Goal: Information Seeking & Learning: Learn about a topic

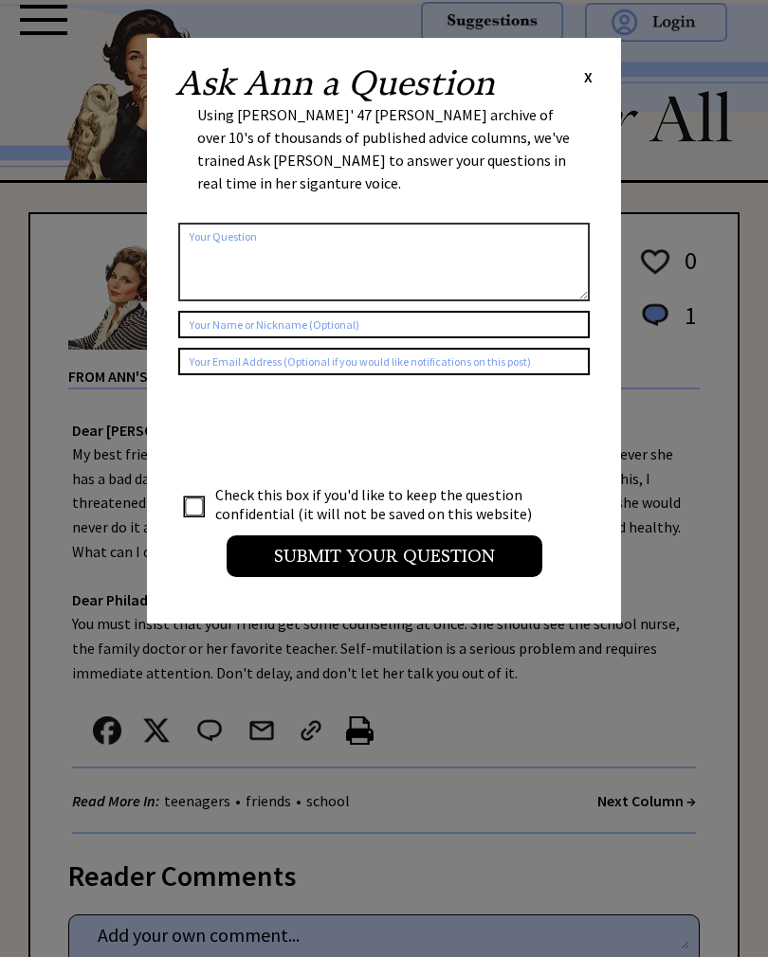
click at [576, 73] on div "Ask Ann a Question X" at bounding box center [383, 83] width 417 height 34
click at [589, 72] on span "X" at bounding box center [588, 76] width 9 height 19
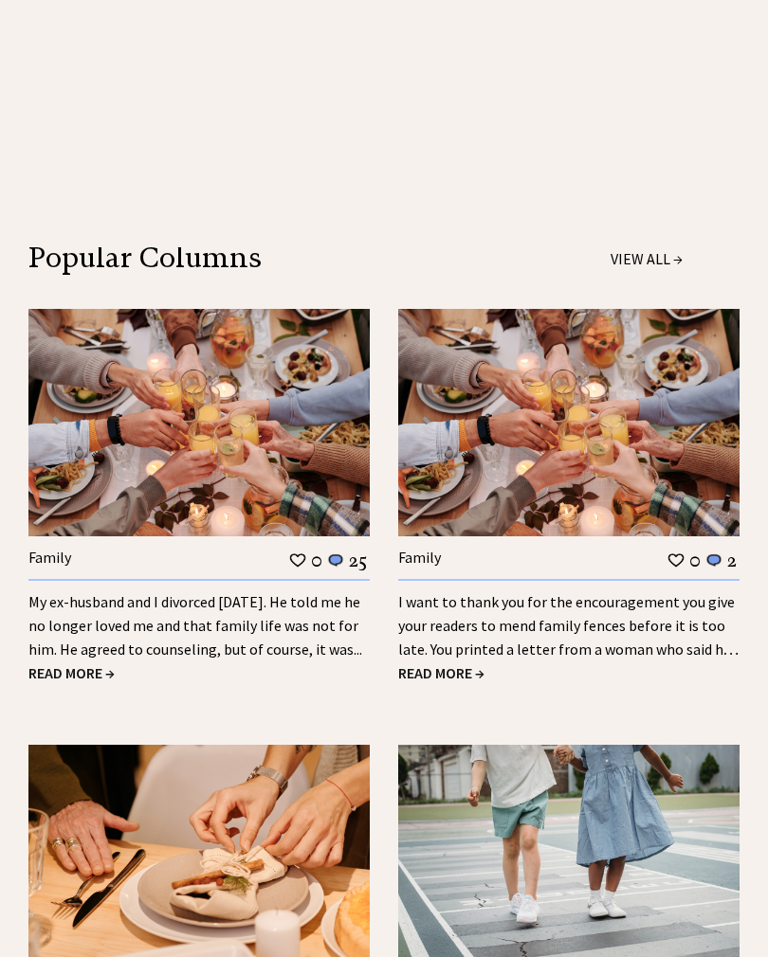
scroll to position [1259, 0]
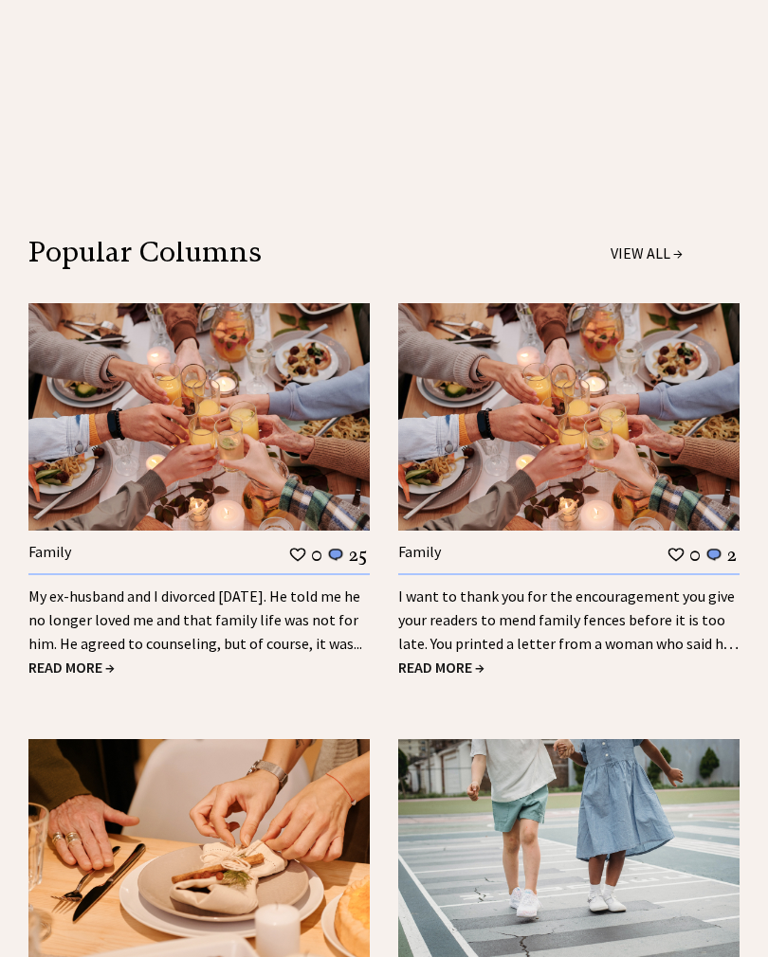
click at [56, 658] on span "READ MORE →" at bounding box center [71, 667] width 86 height 19
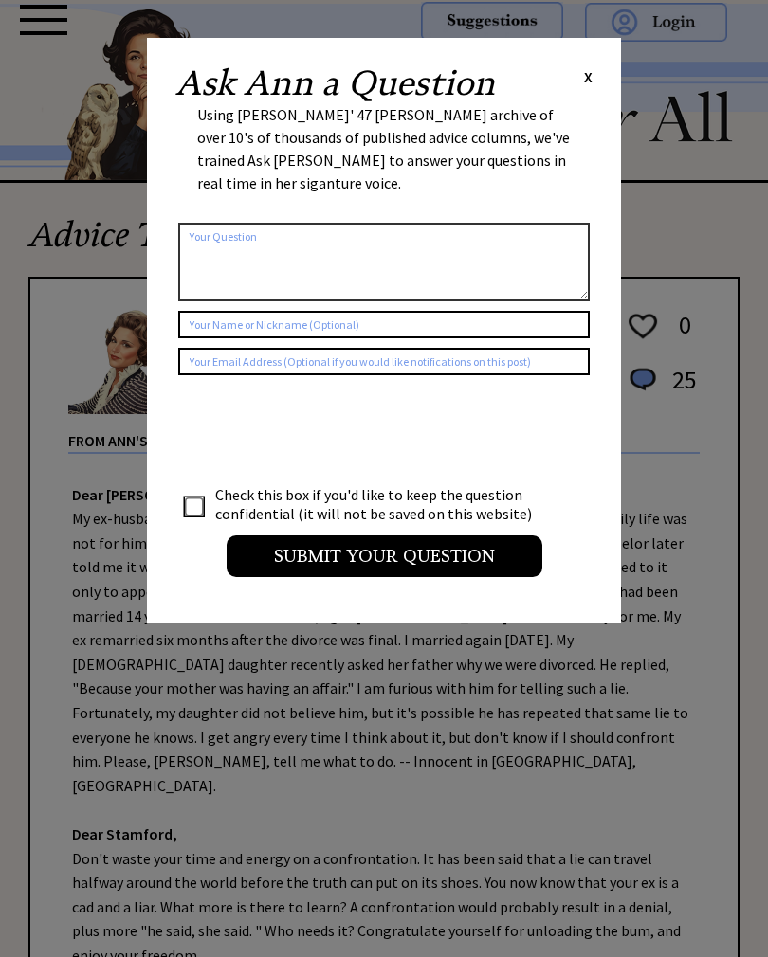
click at [588, 78] on span "X" at bounding box center [588, 76] width 9 height 19
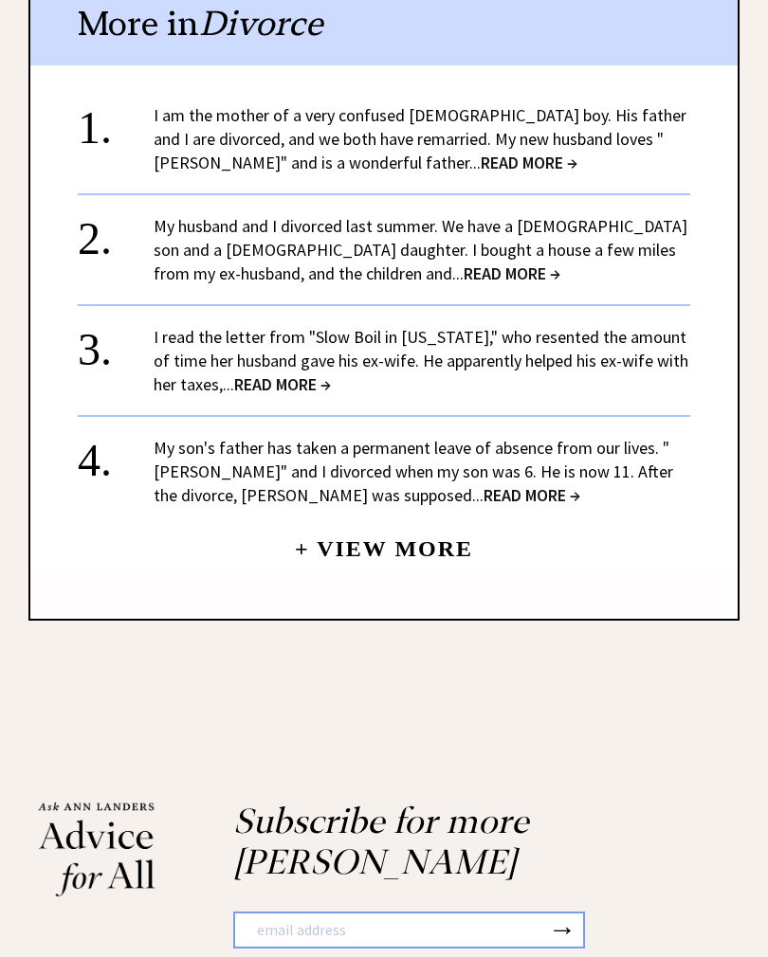
scroll to position [2085, 0]
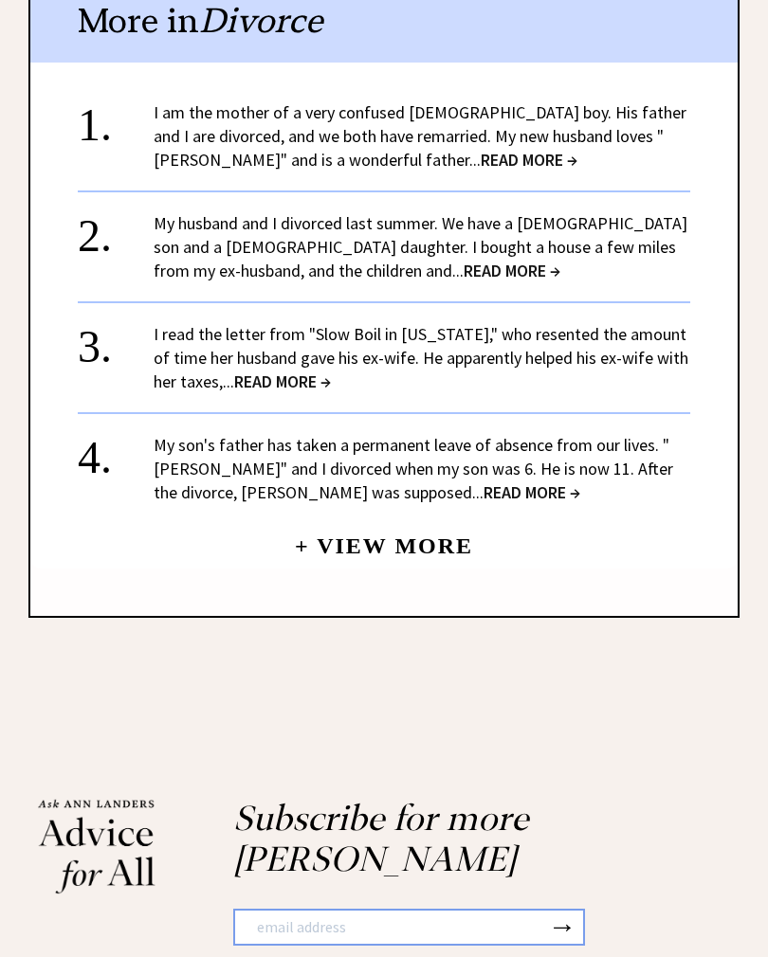
click at [337, 212] on link "My husband and I divorced last summer. We have a 9-year-old son and a 6-year-ol…" at bounding box center [421, 246] width 534 height 69
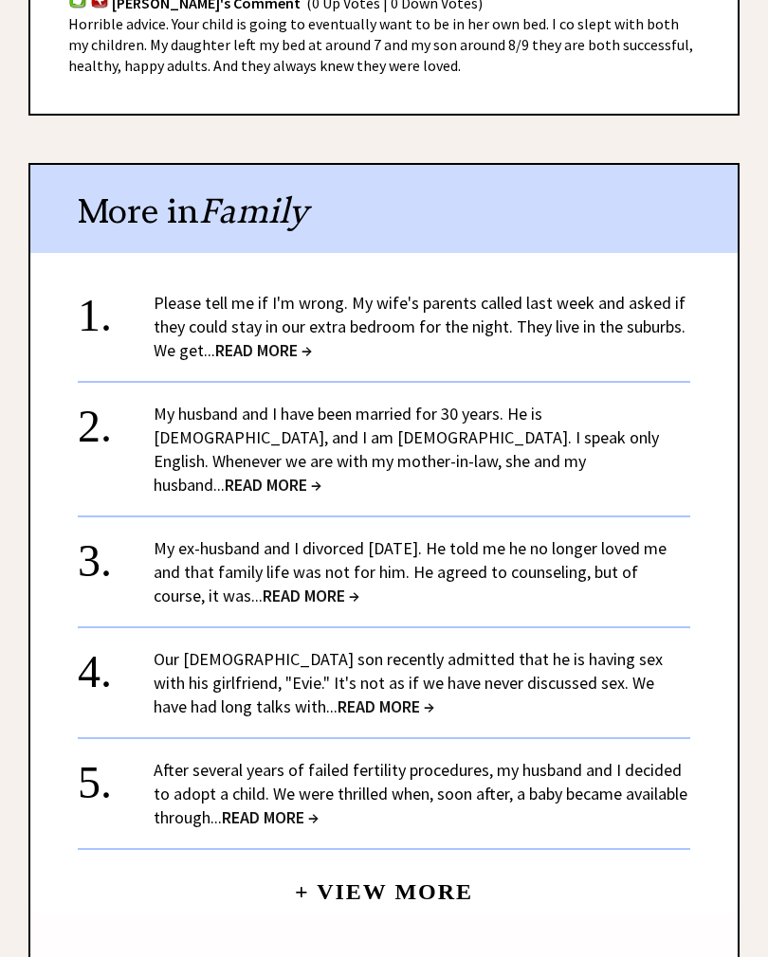
scroll to position [1446, 0]
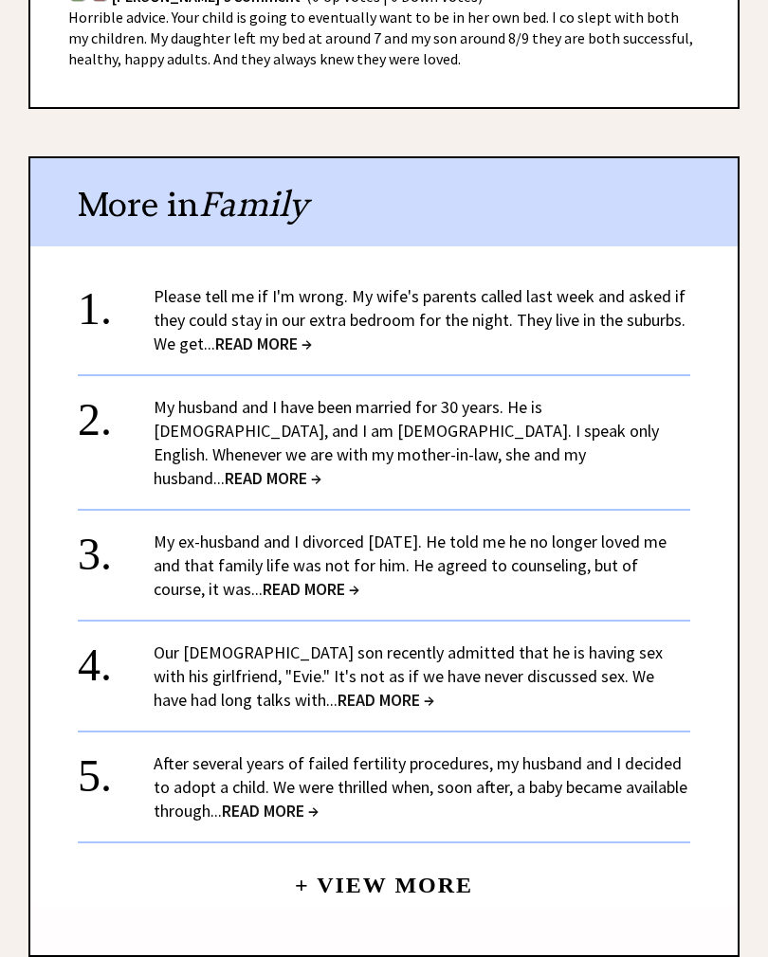
click at [235, 333] on span "READ MORE →" at bounding box center [263, 344] width 97 height 22
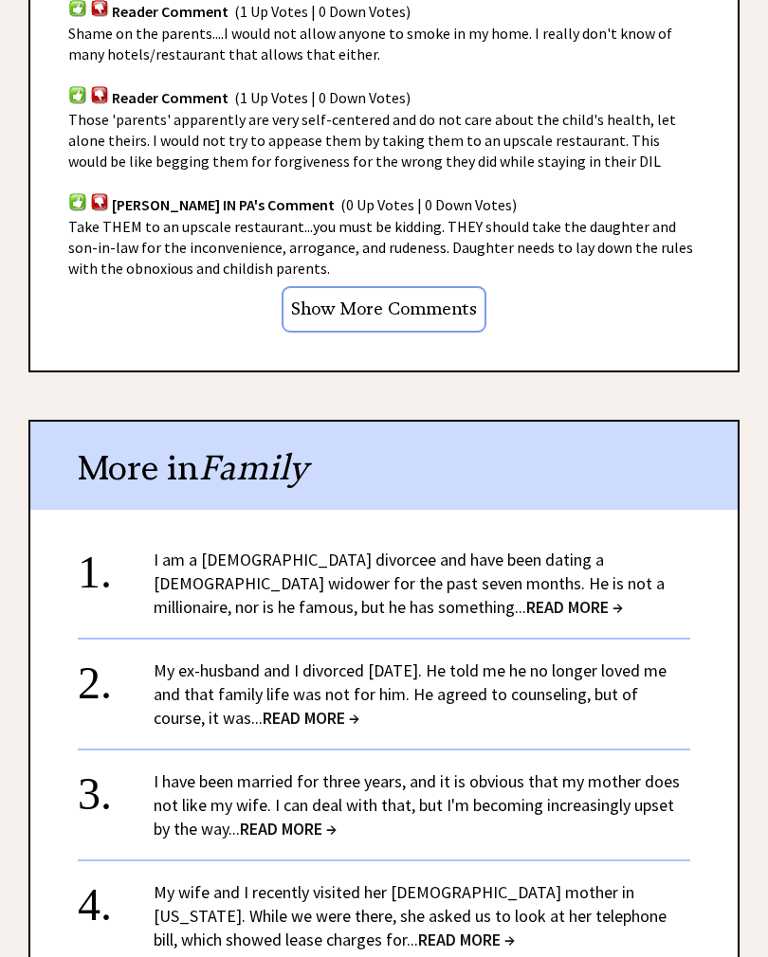
scroll to position [1607, 0]
click at [526, 596] on span "READ MORE →" at bounding box center [574, 607] width 97 height 22
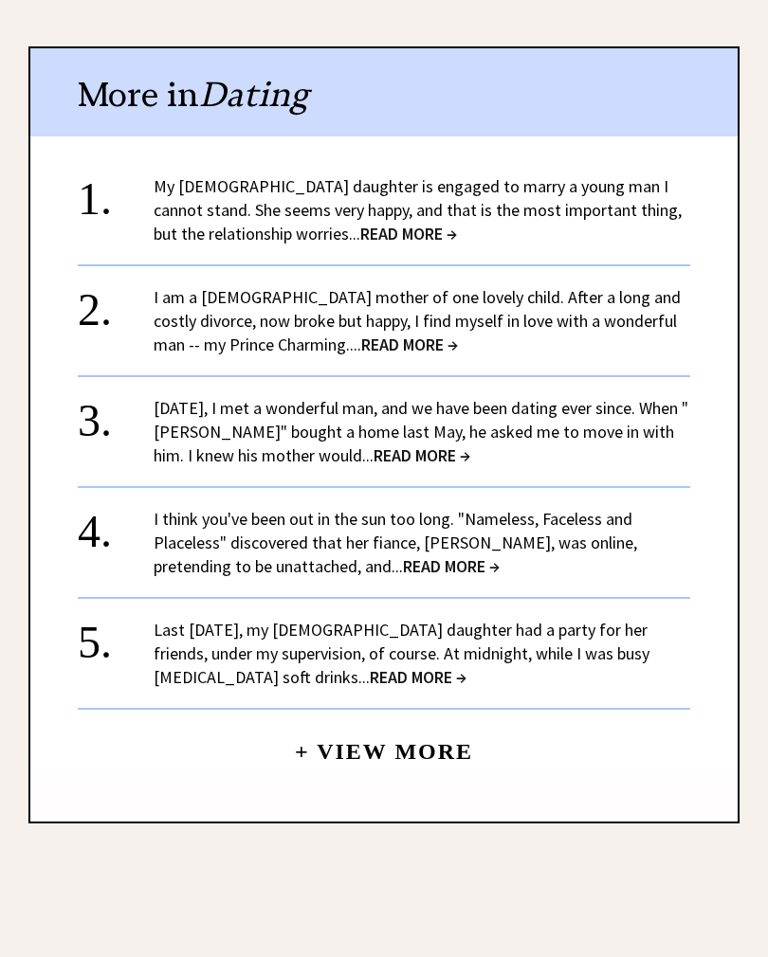
scroll to position [1581, 0]
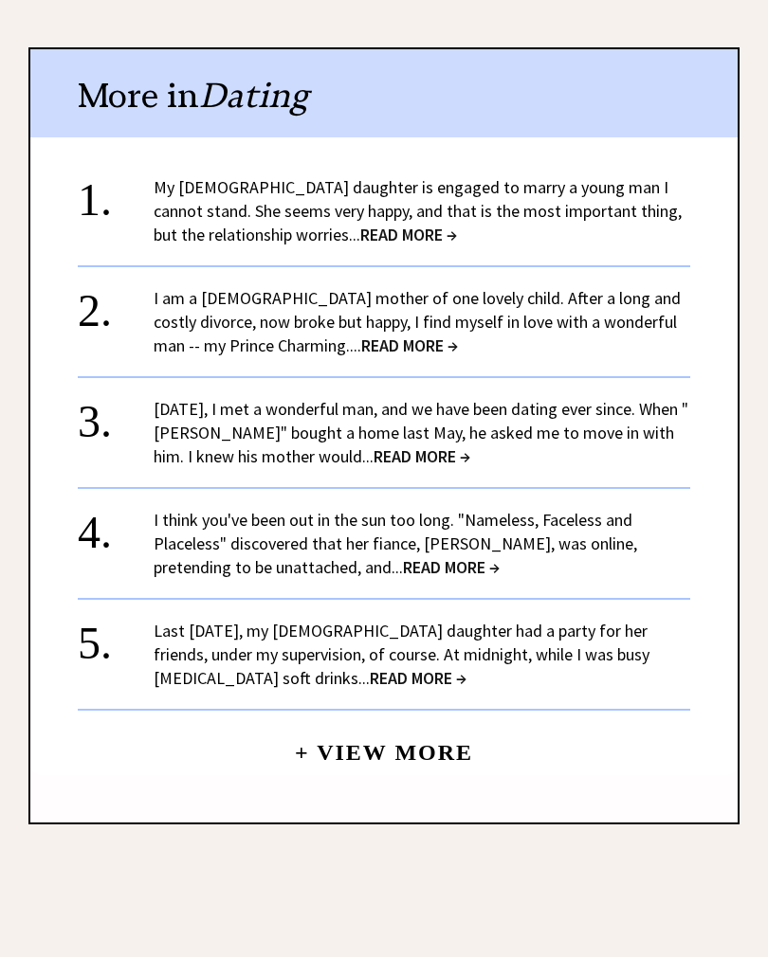
click at [360, 224] on span "READ MORE →" at bounding box center [408, 235] width 97 height 22
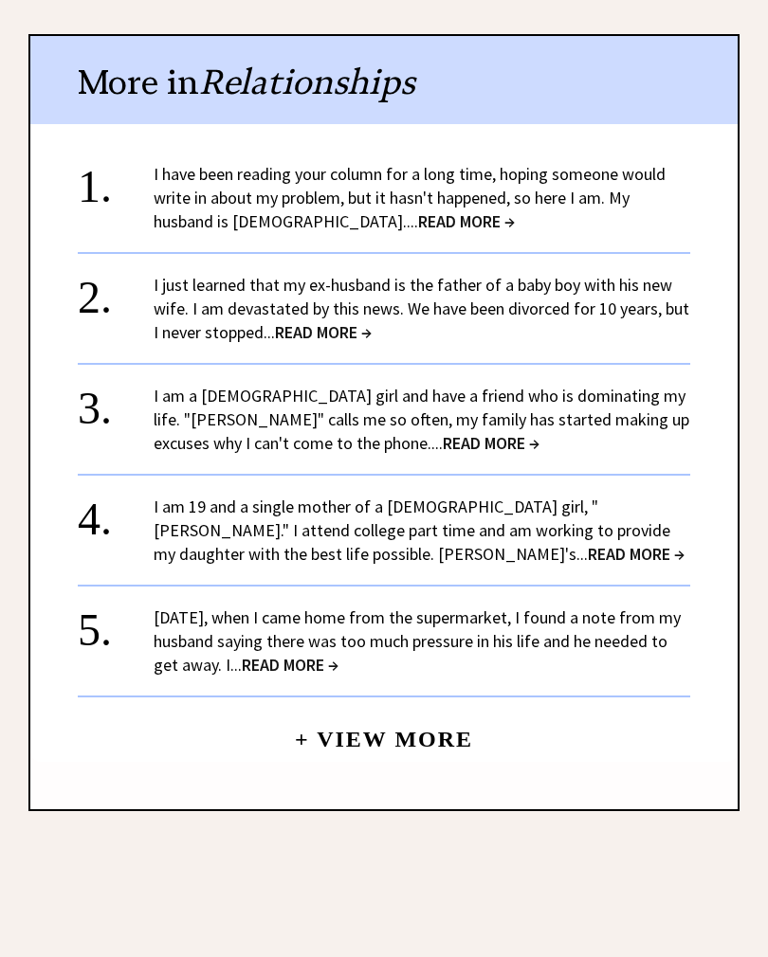
scroll to position [1743, 0]
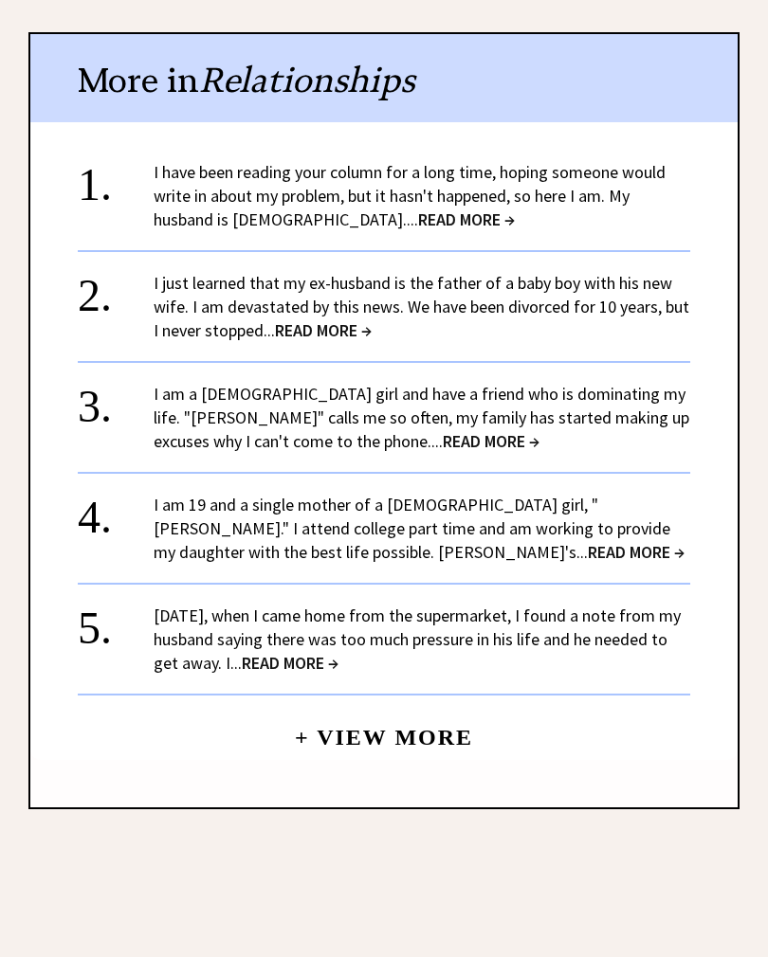
click at [418, 209] on span "READ MORE →" at bounding box center [466, 220] width 97 height 22
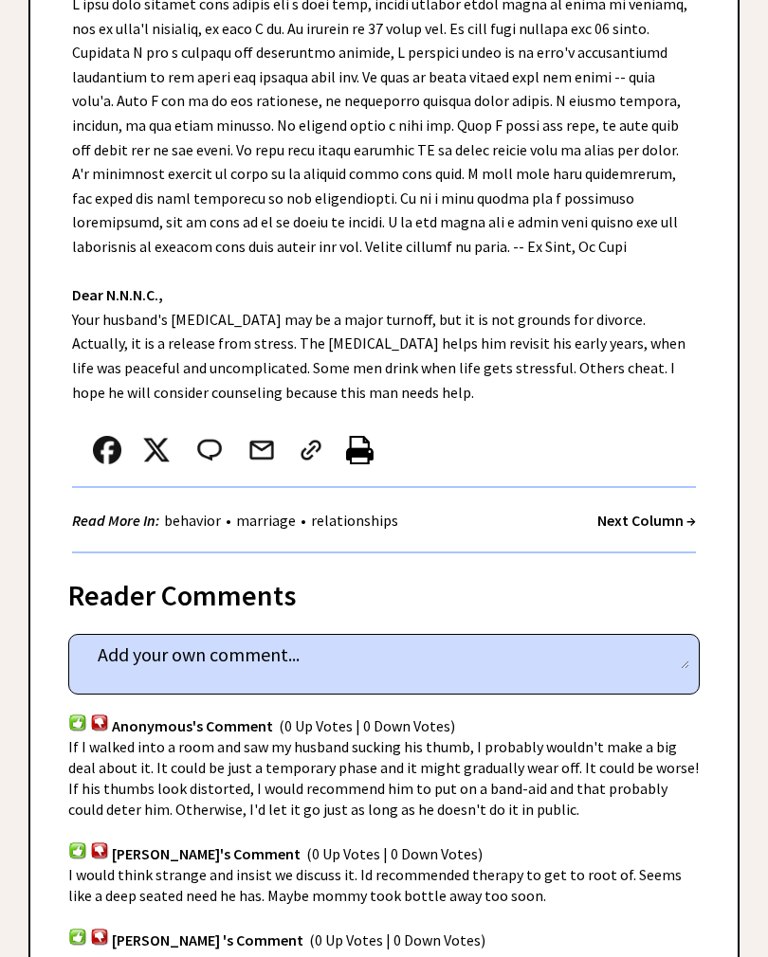
scroll to position [523, 0]
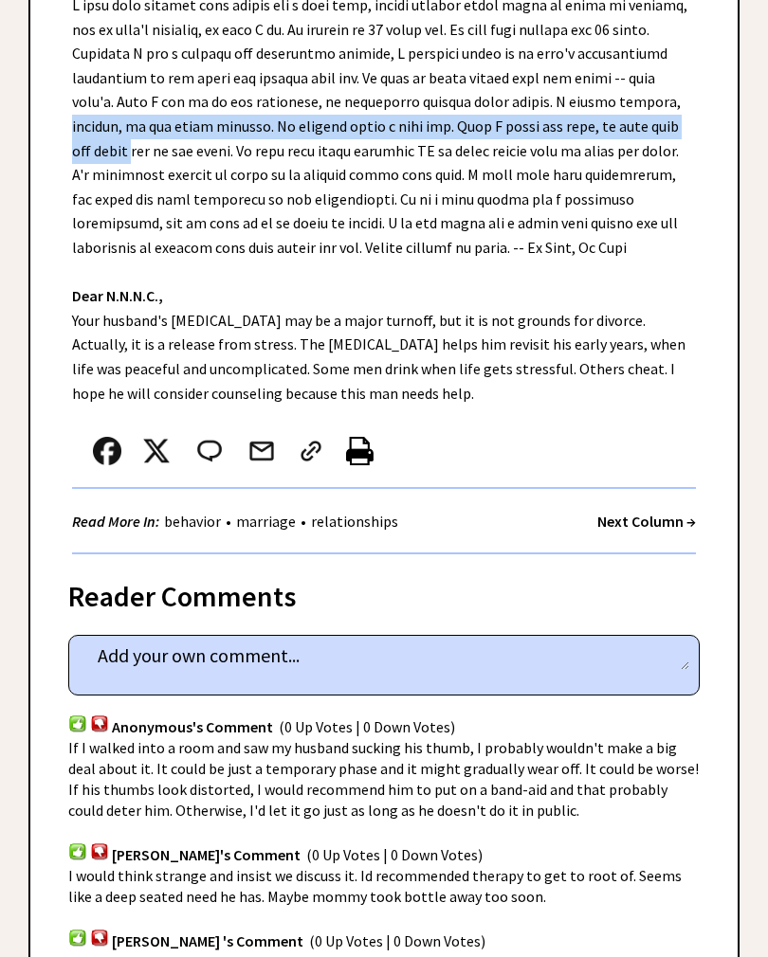
click at [40, 226] on div "Dear Ann Landers, Dear N.N.N.C., Your husband's thumb sucking may be a major tu…" at bounding box center [383, 246] width 707 height 615
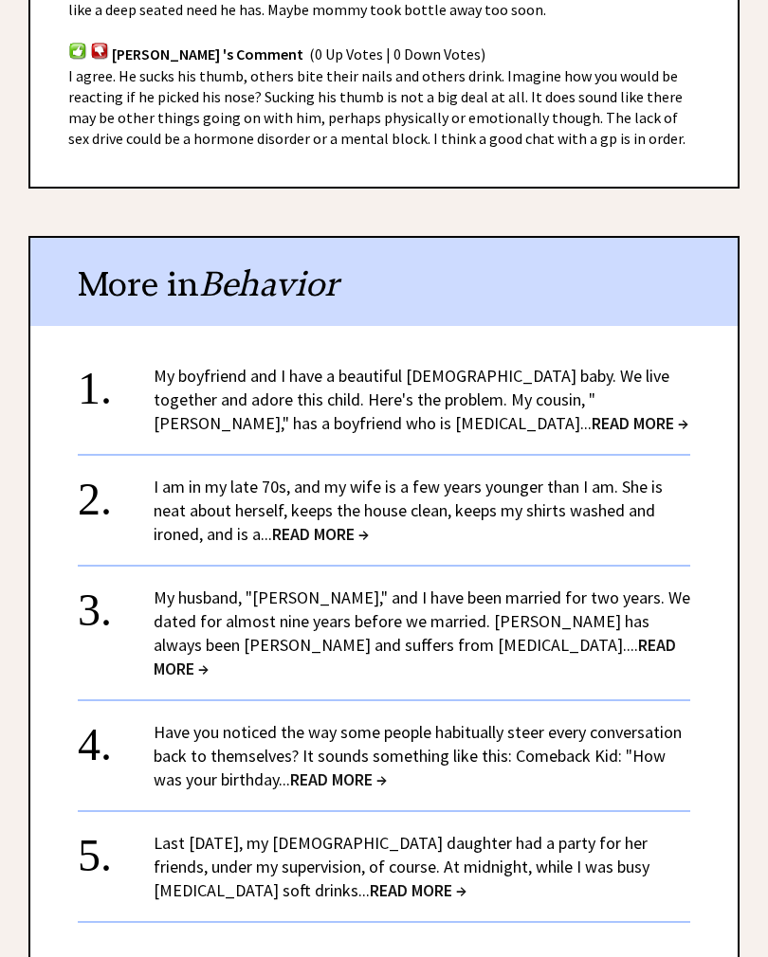
scroll to position [1401, 0]
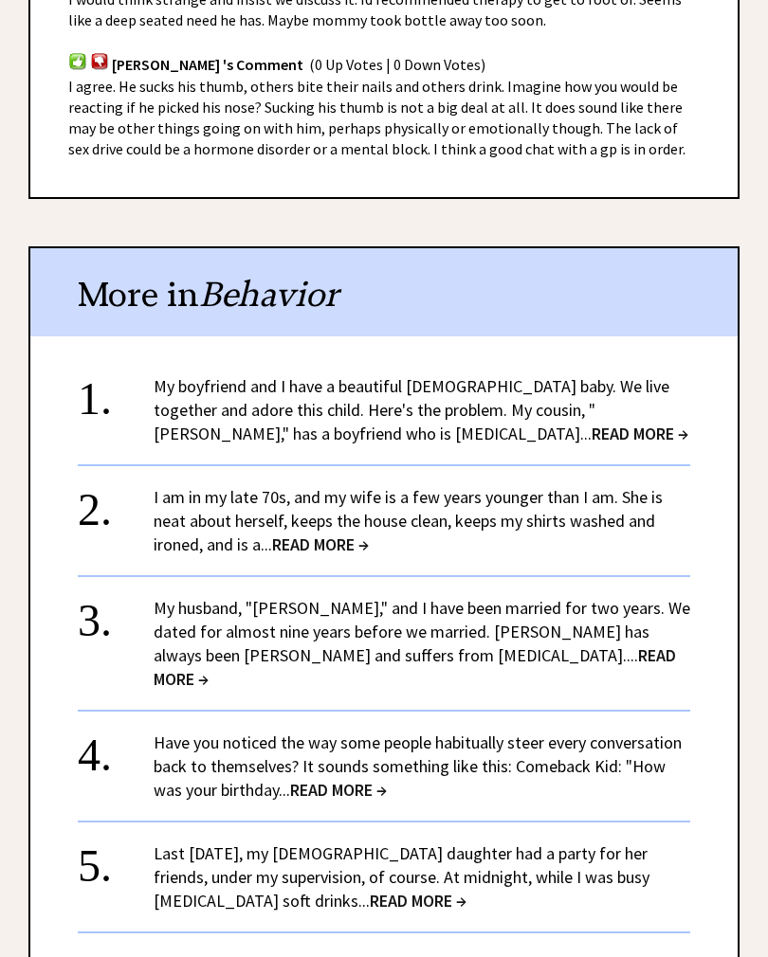
click at [667, 532] on div "I am in my late 70s, and my wife is a few years younger than I am. She is neat …" at bounding box center [422, 519] width 537 height 71
click at [724, 366] on div "1. My boyfriend and I have a beautiful 9-month-old baby. We live together and a…" at bounding box center [383, 676] width 707 height 643
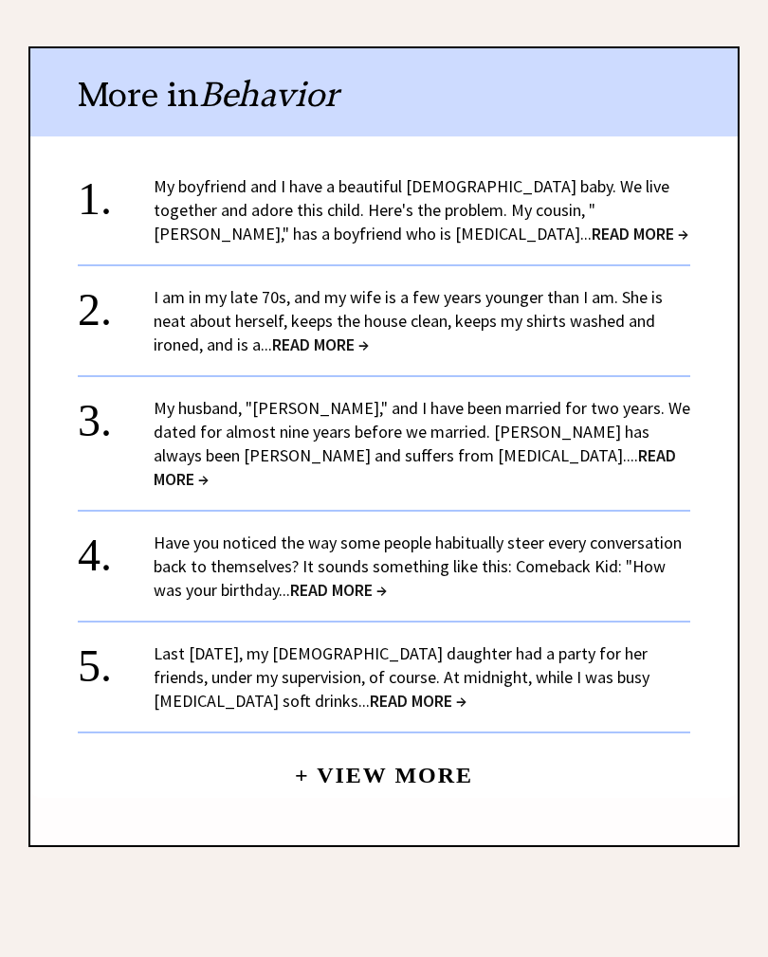
scroll to position [1599, 0]
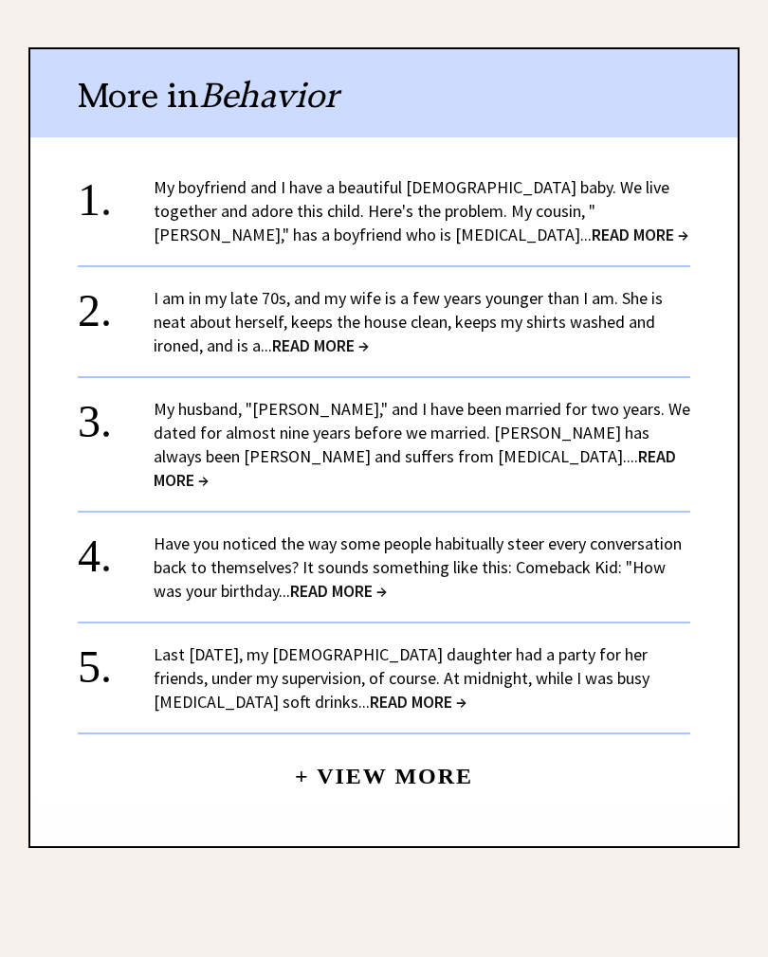
click at [592, 224] on span "READ MORE →" at bounding box center [640, 235] width 97 height 22
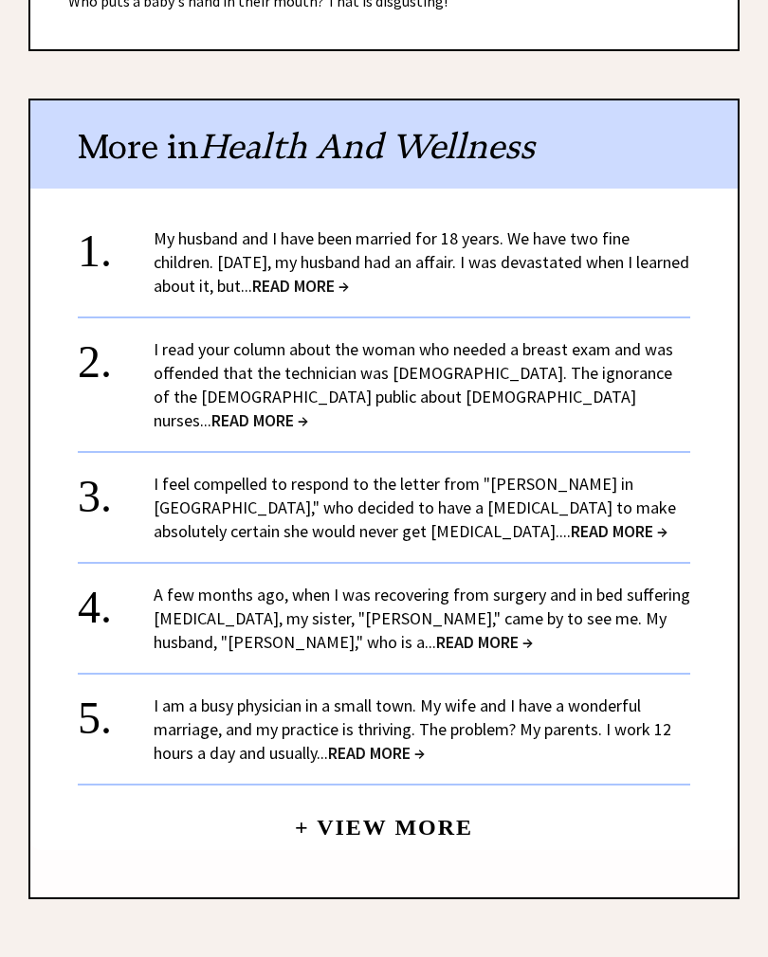
scroll to position [1510, 0]
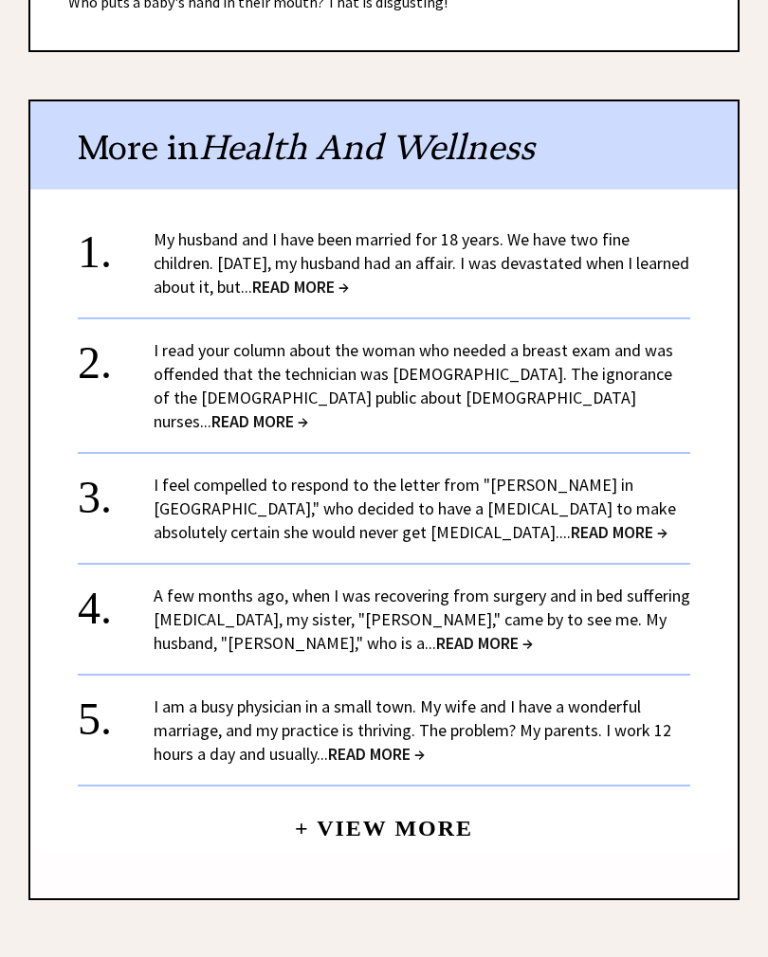
click at [345, 276] on span "READ MORE →" at bounding box center [300, 287] width 97 height 22
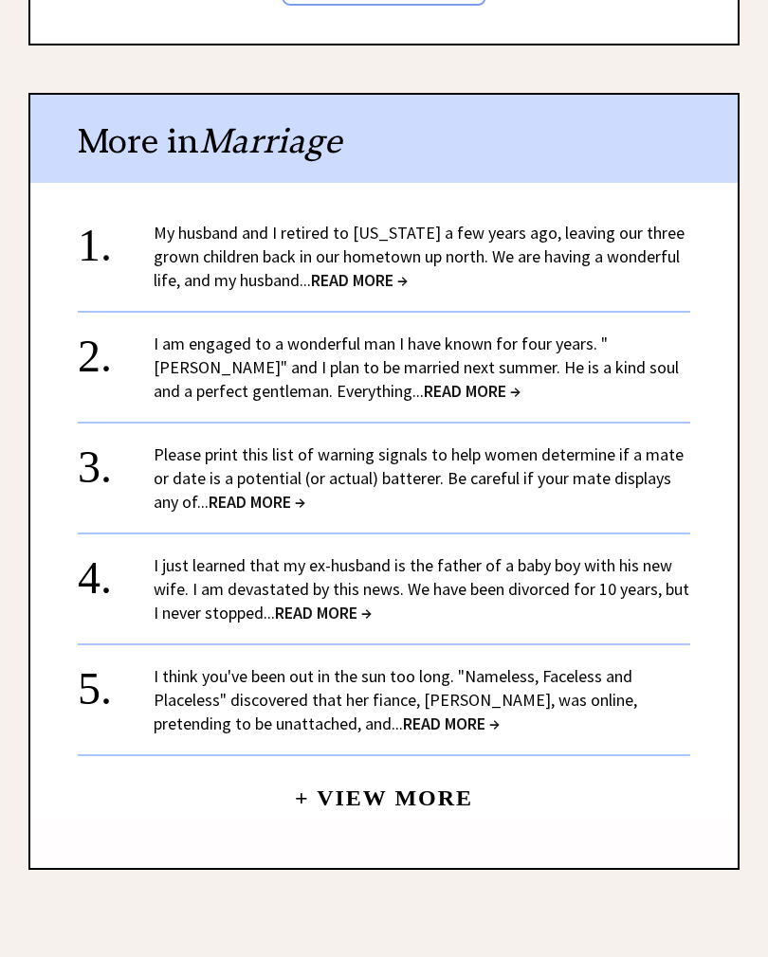
scroll to position [1963, 0]
click at [312, 268] on span "READ MORE →" at bounding box center [359, 279] width 97 height 22
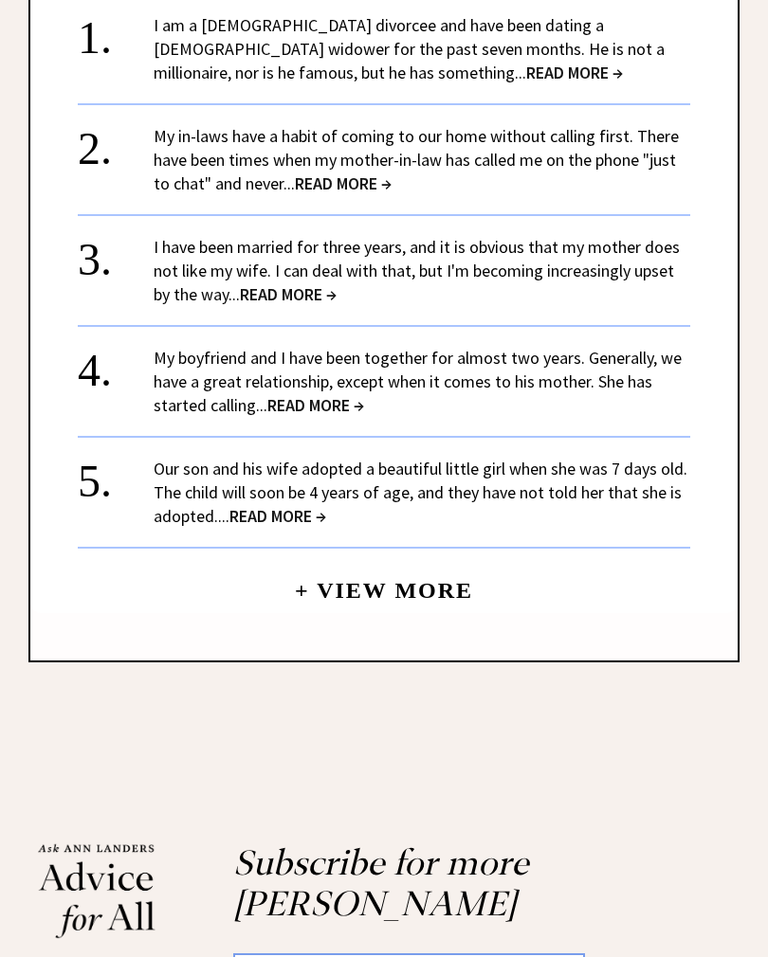
scroll to position [2241, 0]
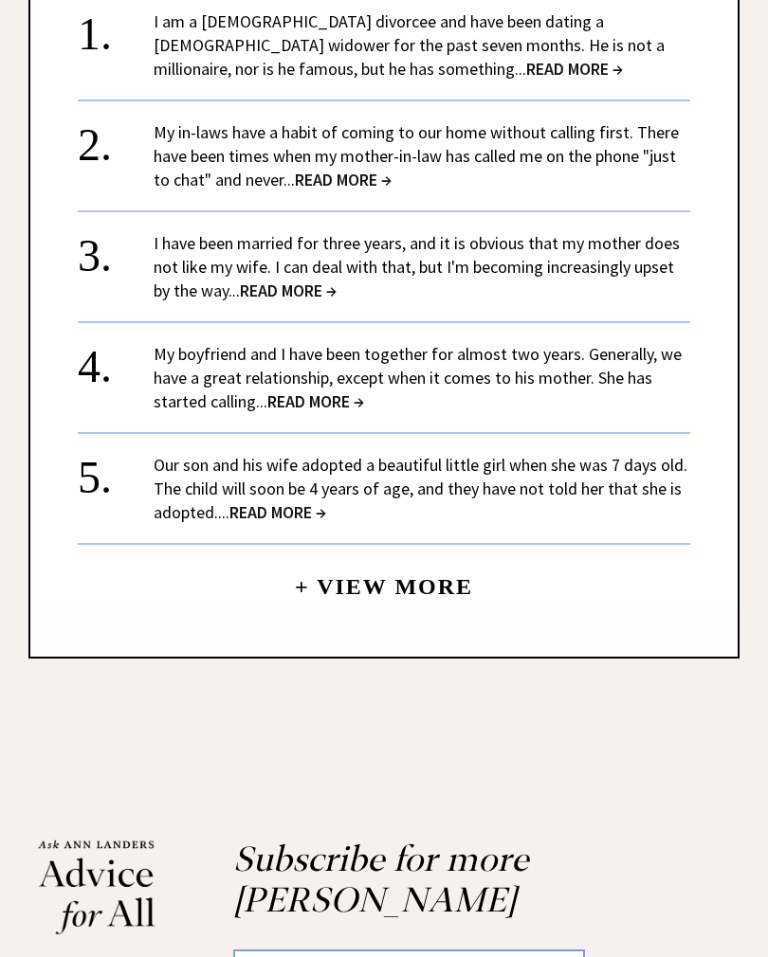
click at [353, 161] on center "+ View More" at bounding box center [384, 308] width 612 height 603
click at [325, 169] on span "READ MORE →" at bounding box center [343, 180] width 97 height 22
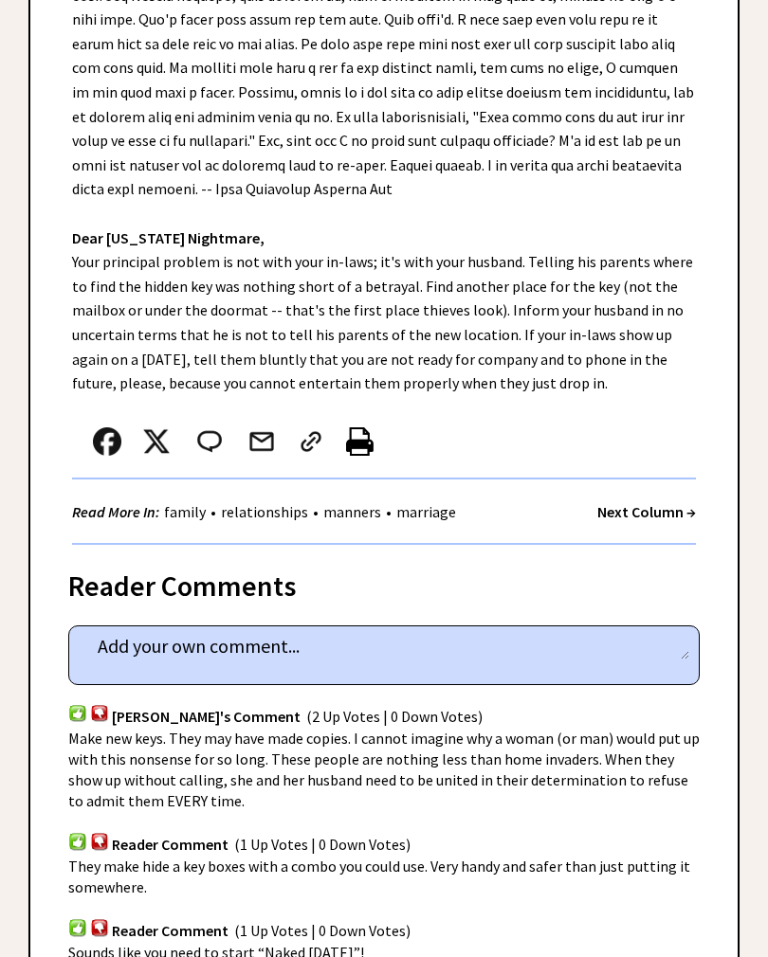
scroll to position [622, 0]
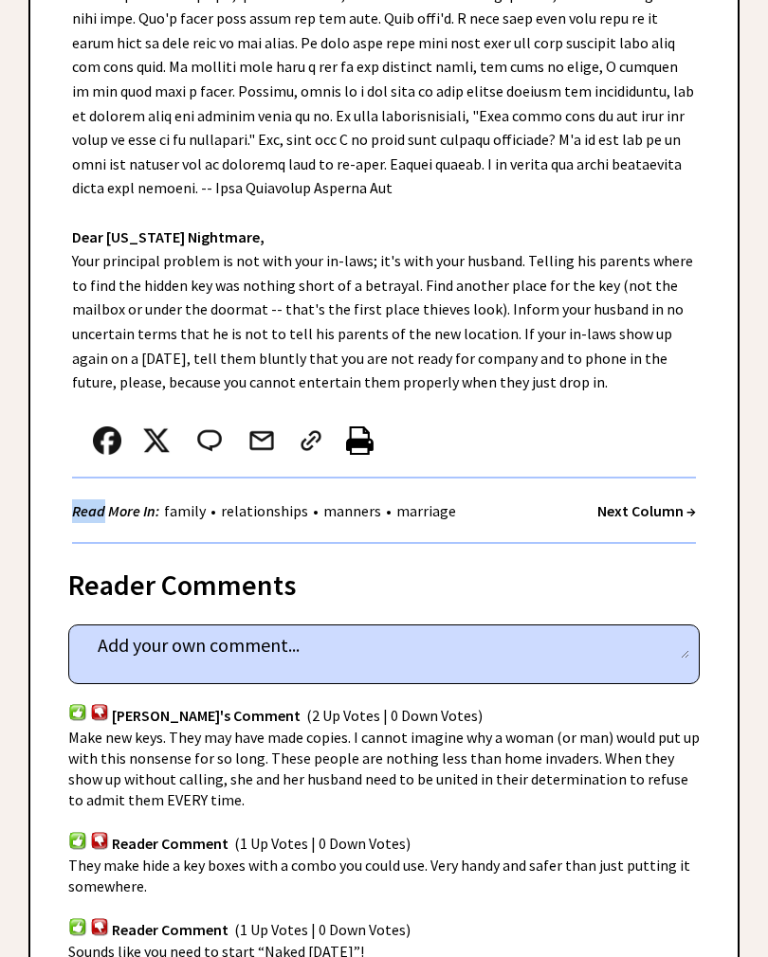
click at [38, 365] on div "Dear [PERSON_NAME], Dear [US_STATE] Nightmare, Your principal problem is not wi…" at bounding box center [383, 188] width 707 height 712
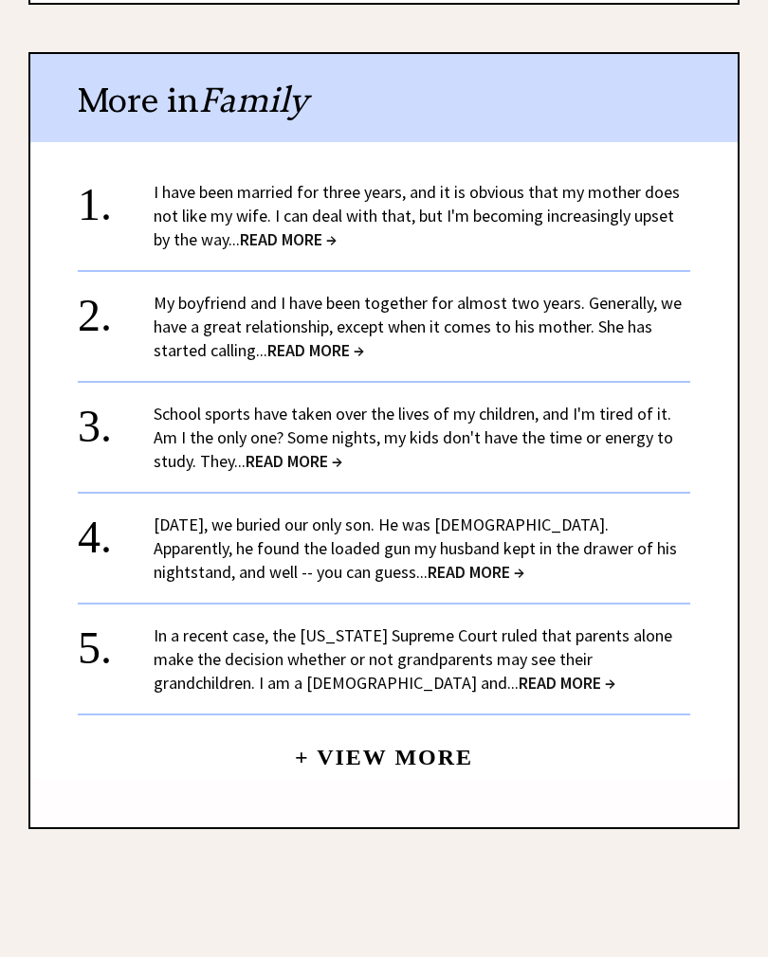
scroll to position [1907, 0]
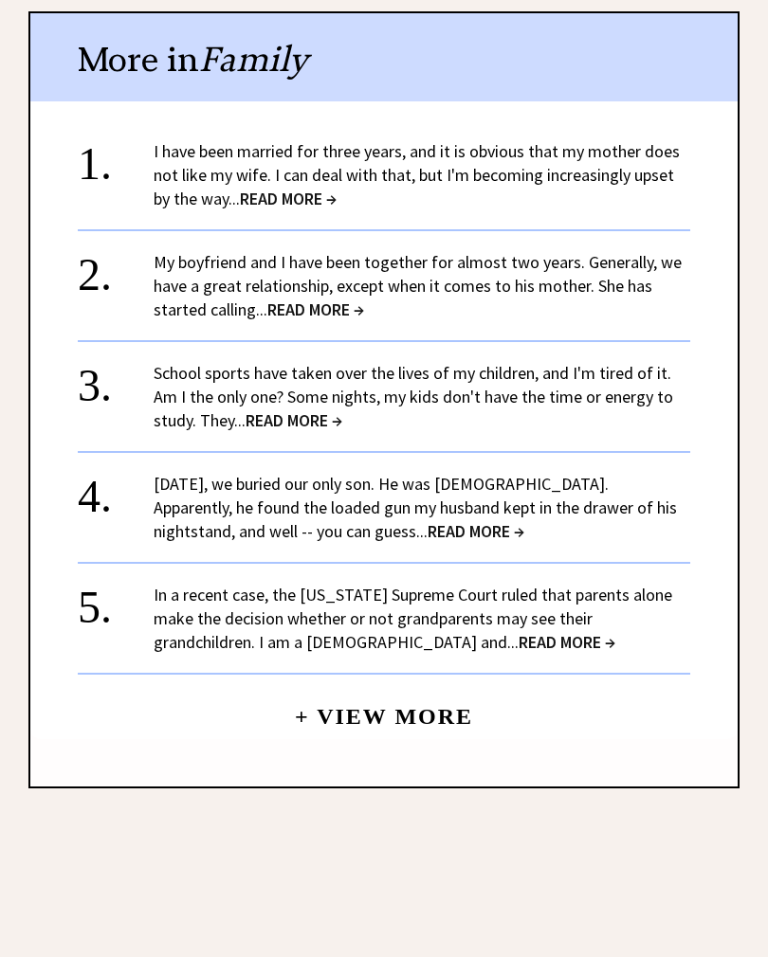
click at [269, 191] on span "READ MORE →" at bounding box center [288, 199] width 97 height 22
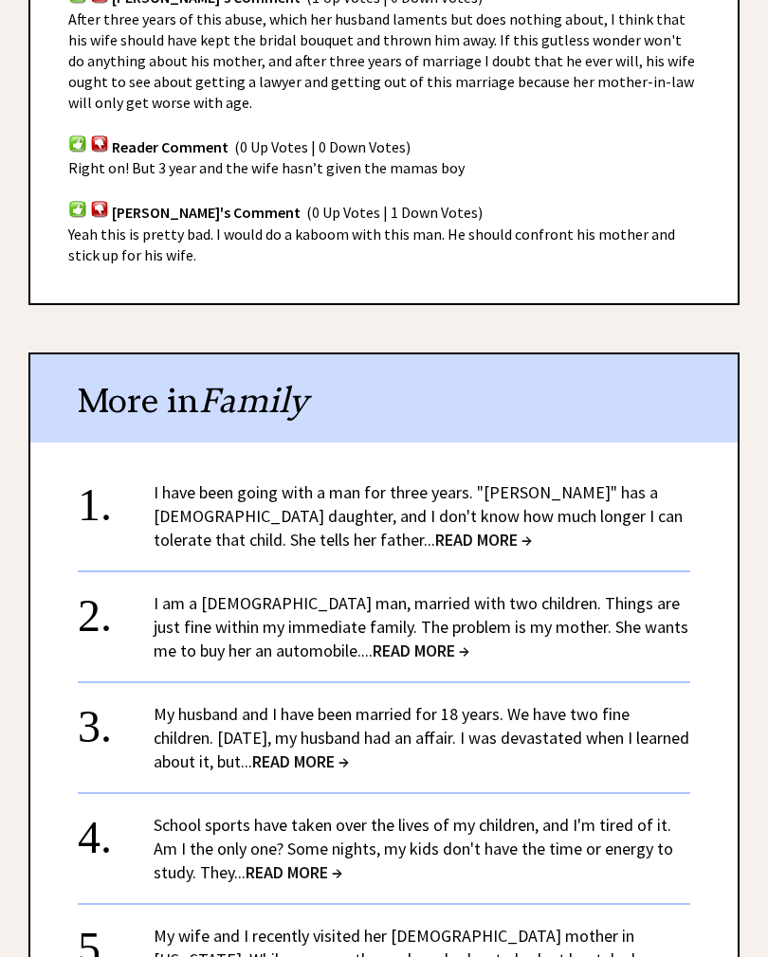
scroll to position [1521, 0]
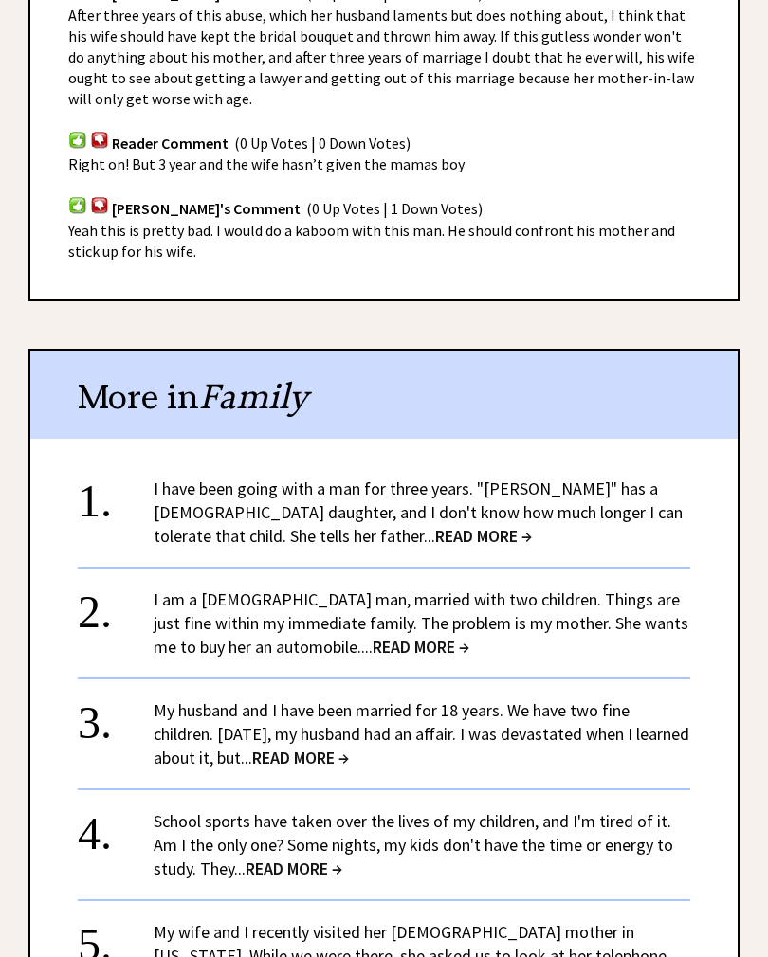
click at [435, 525] on span "READ MORE →" at bounding box center [483, 536] width 97 height 22
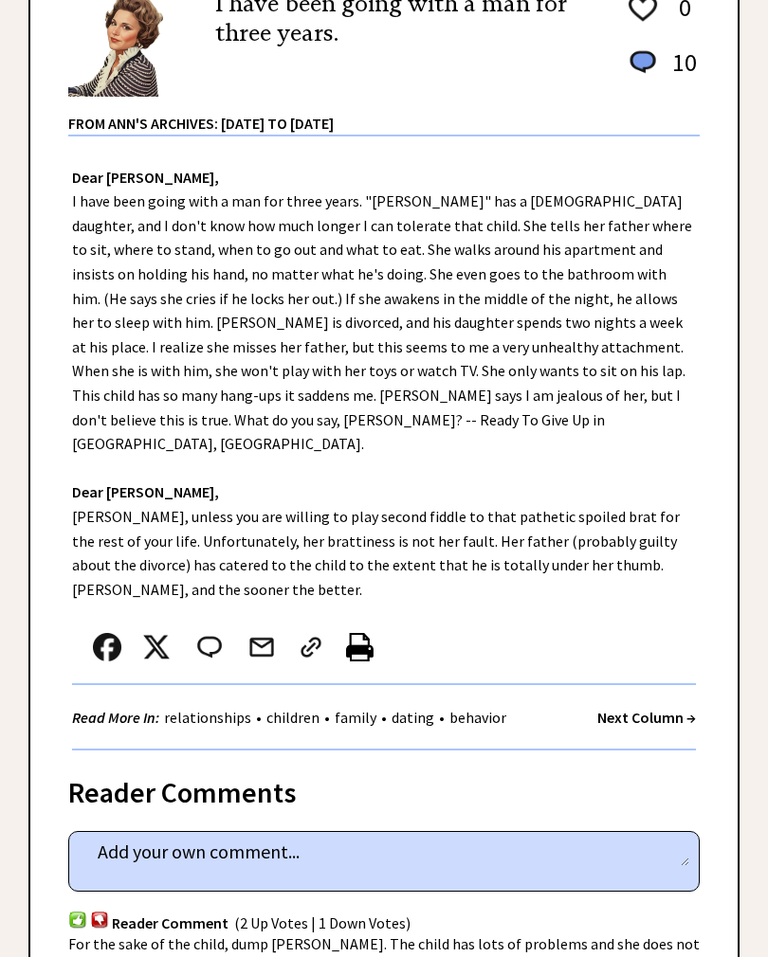
scroll to position [315, 0]
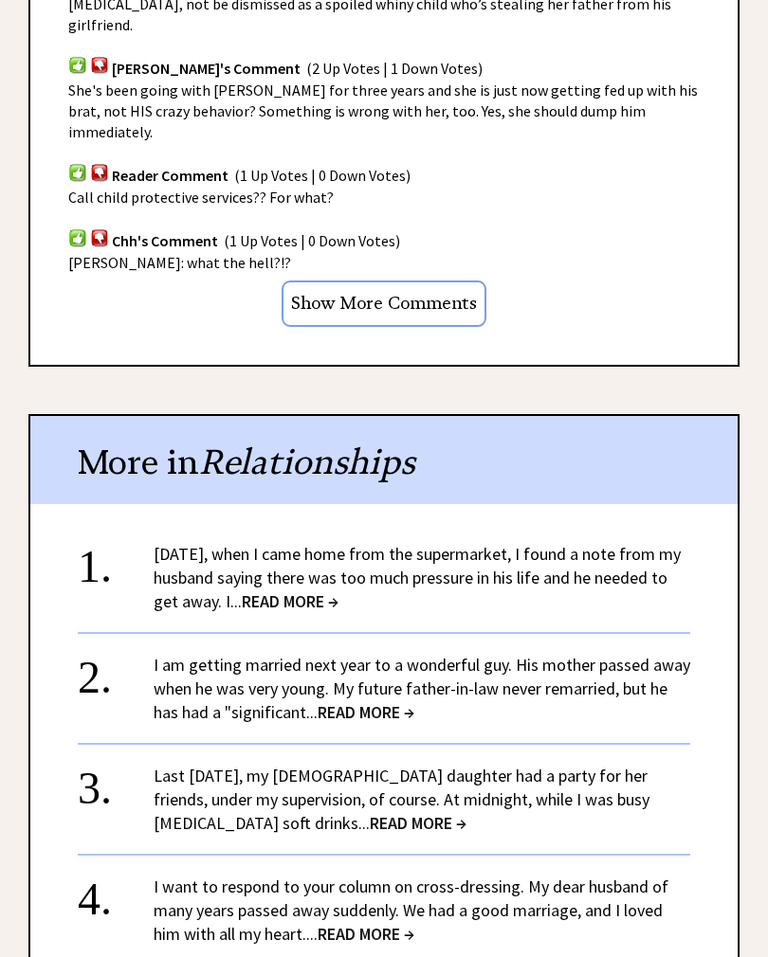
scroll to position [1410, 0]
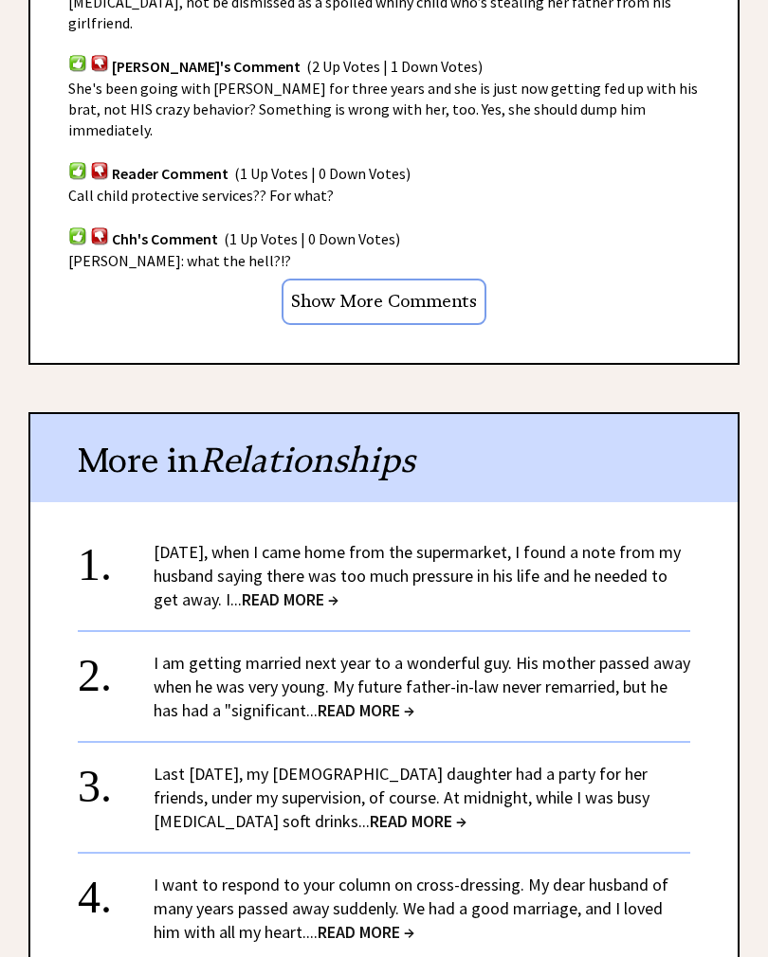
click at [398, 537] on center "+ View More" at bounding box center [384, 838] width 612 height 603
click at [386, 537] on center "+ View More" at bounding box center [384, 838] width 612 height 603
click at [371, 537] on center "+ View More" at bounding box center [384, 838] width 612 height 603
click at [338, 589] on span "READ MORE →" at bounding box center [290, 600] width 97 height 22
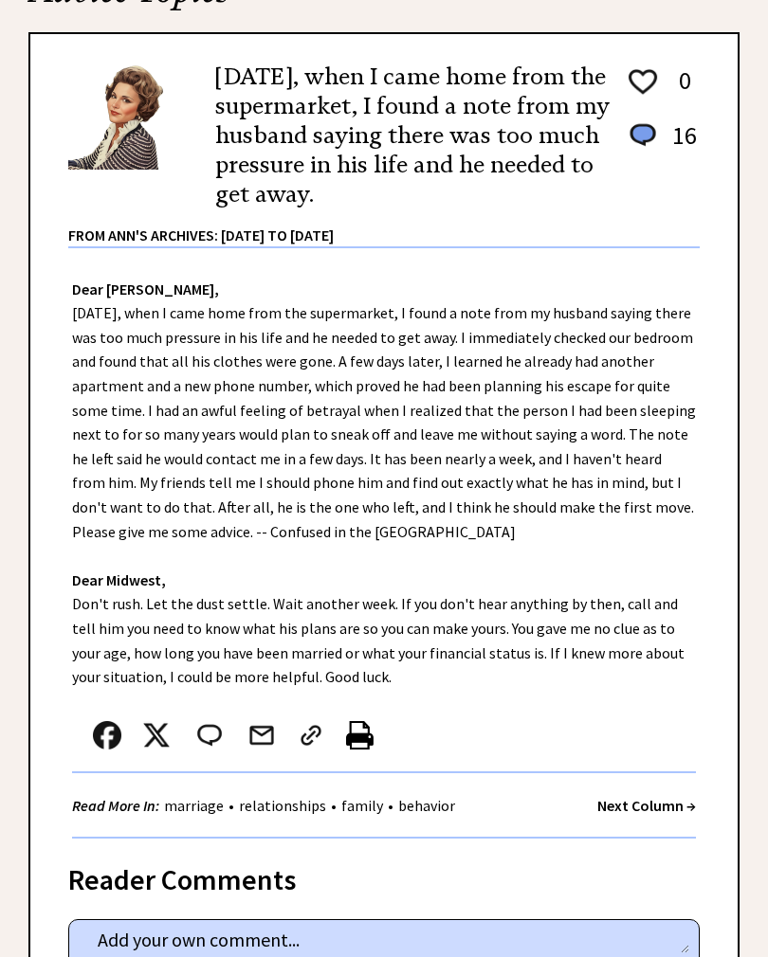
scroll to position [246, 0]
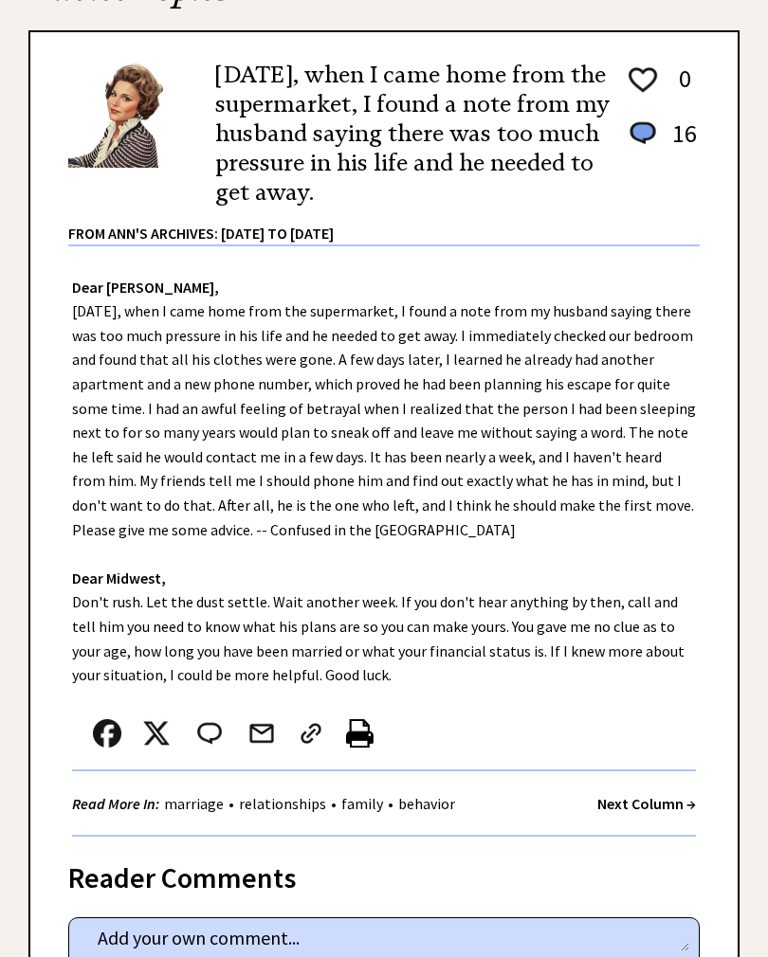
click at [600, 756] on div at bounding box center [363, 738] width 582 height 63
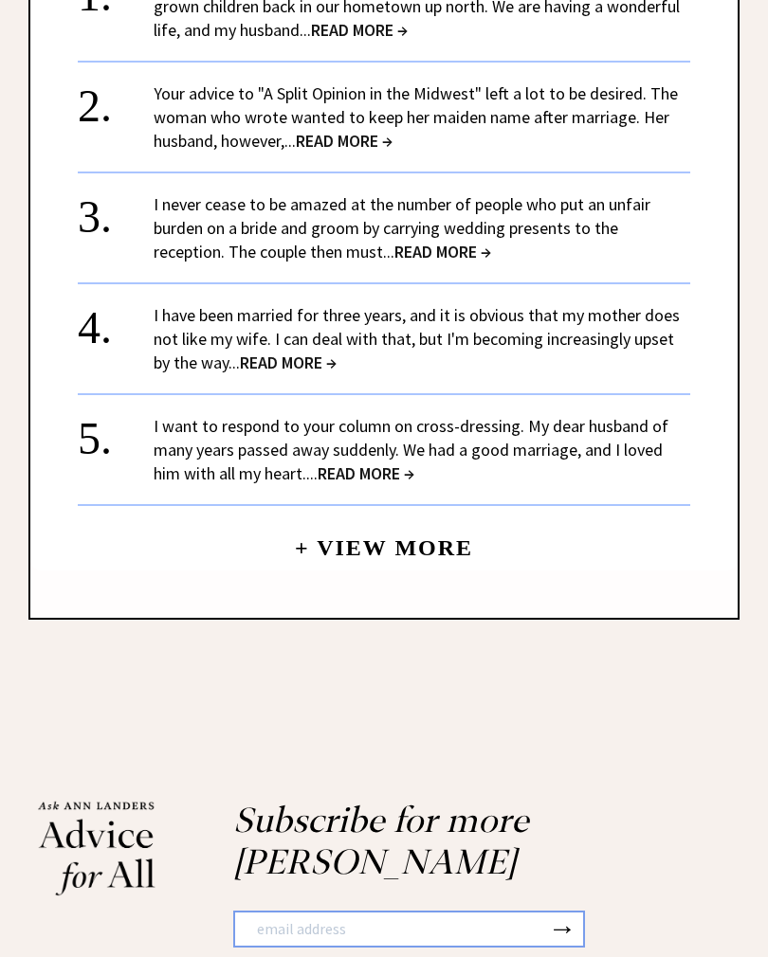
scroll to position [2205, 0]
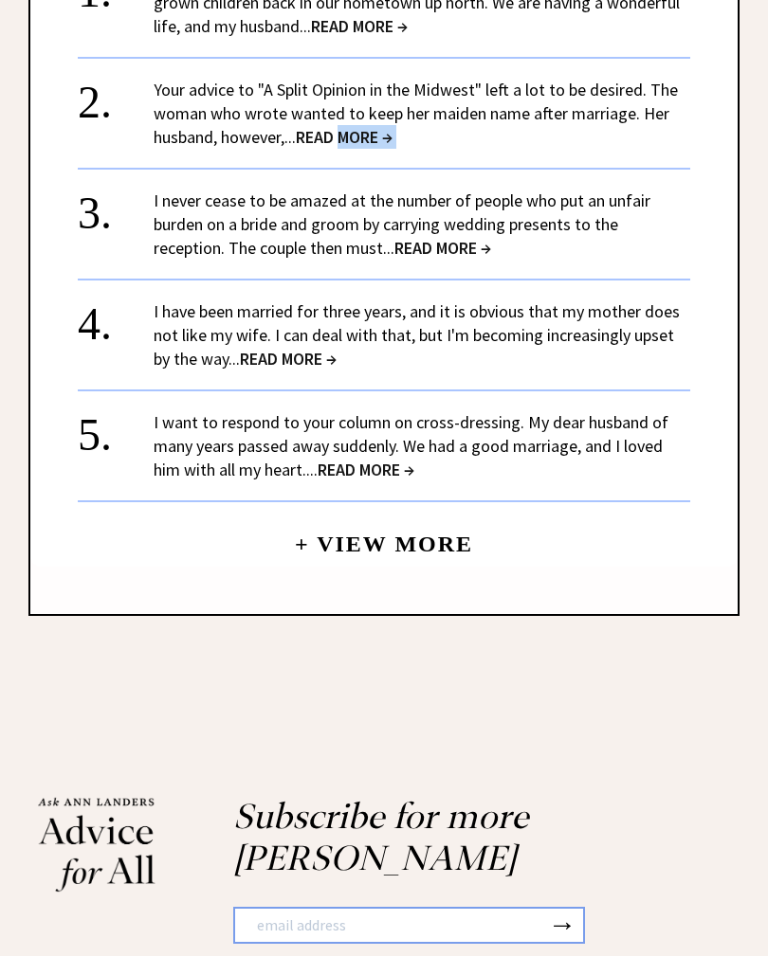
click at [31, 327] on div "1. My husband and I retired to Florida a few years ago, leaving our three grown…" at bounding box center [383, 258] width 707 height 619
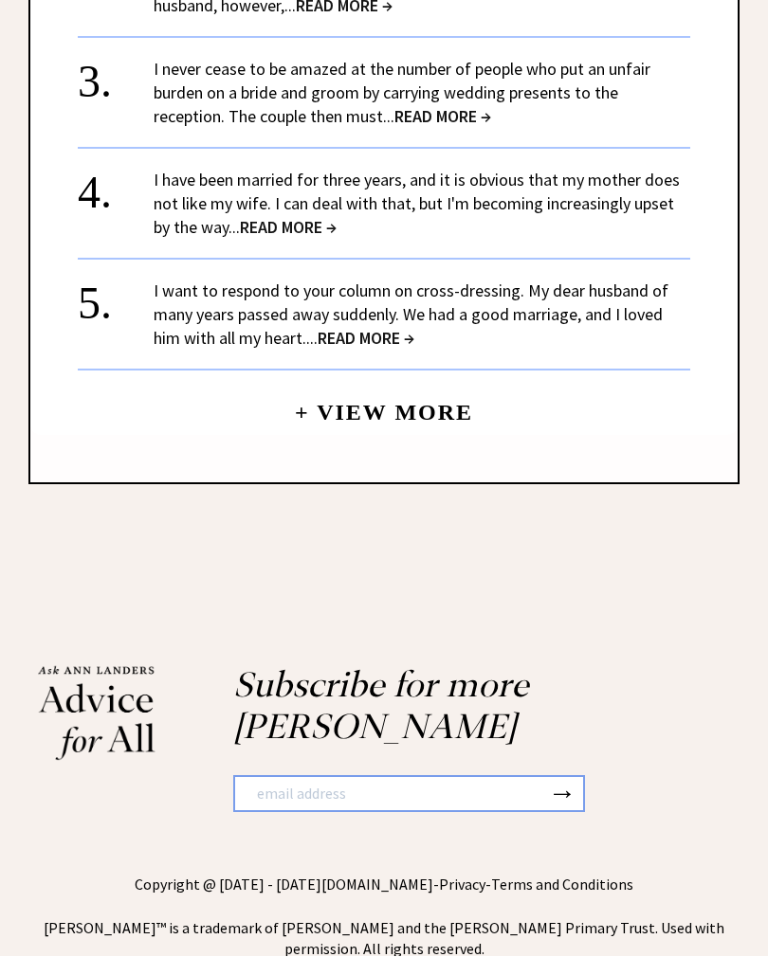
scroll to position [2372, 0]
